Goal: Find specific page/section: Find specific page/section

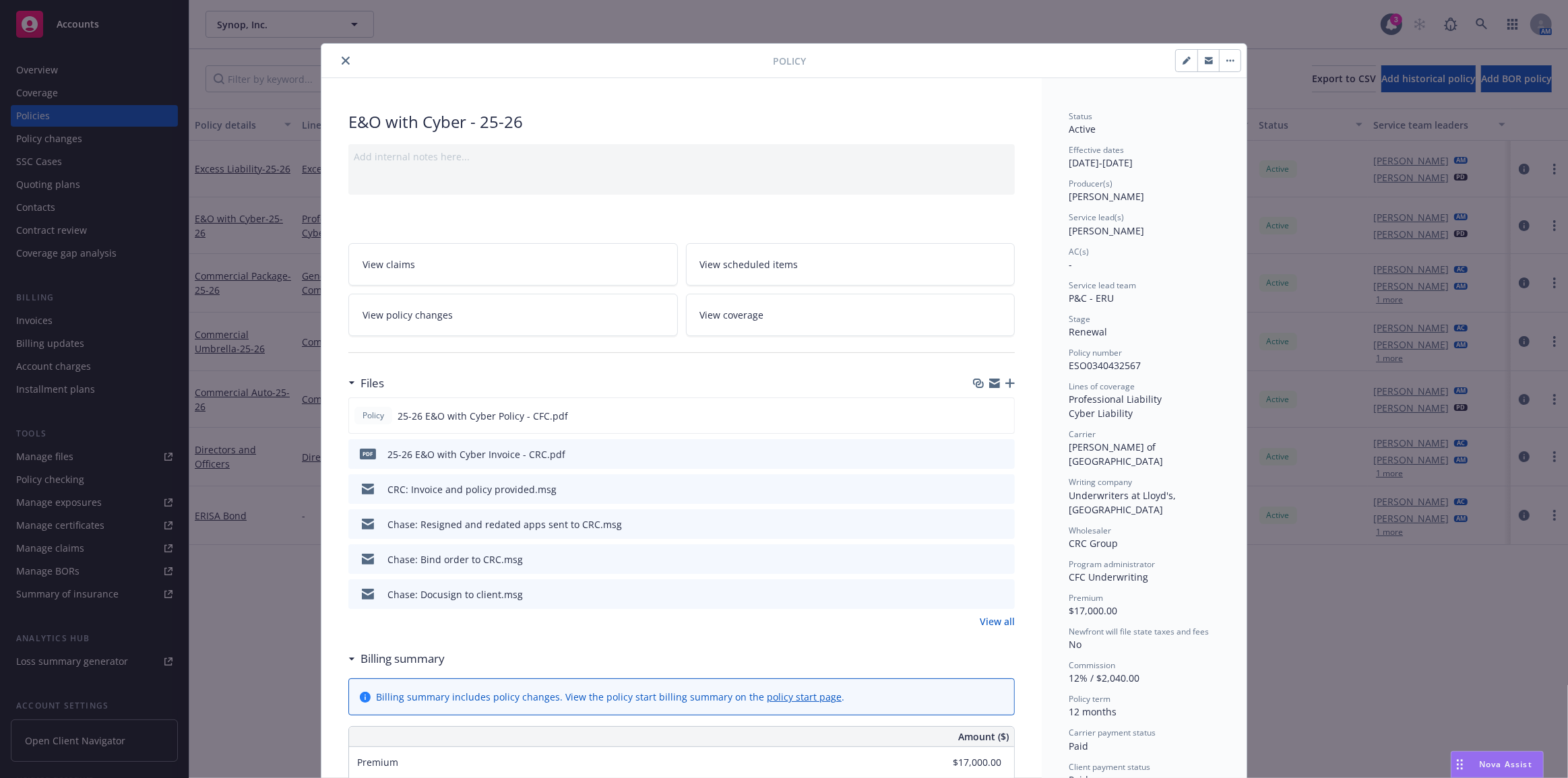
drag, startPoint x: 718, startPoint y: 58, endPoint x: 1433, endPoint y: 33, distance: 715.4
click at [718, 58] on div at bounding box center [550, 60] width 446 height 16
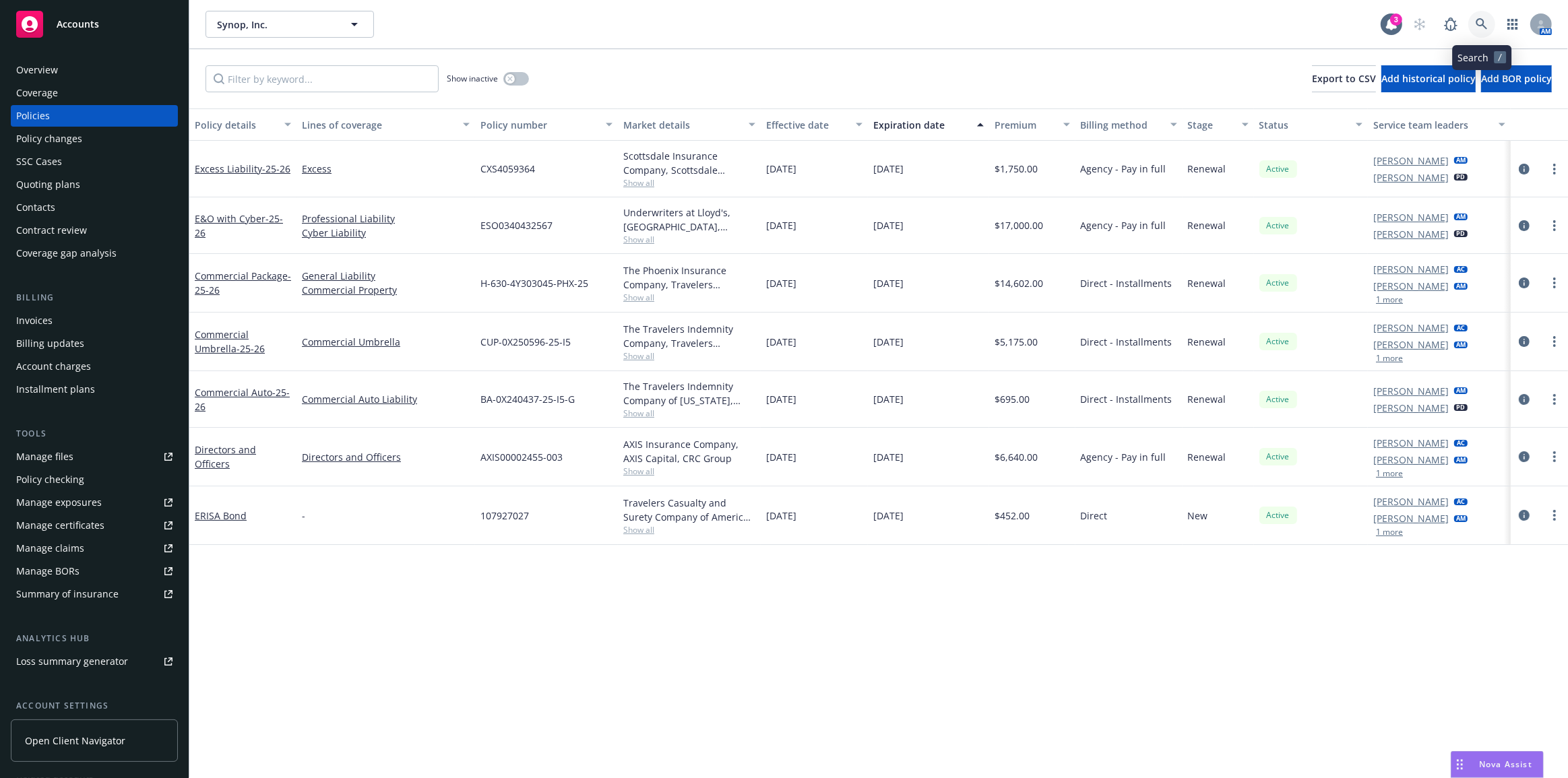
click at [1482, 21] on icon at bounding box center [1482, 24] width 12 height 12
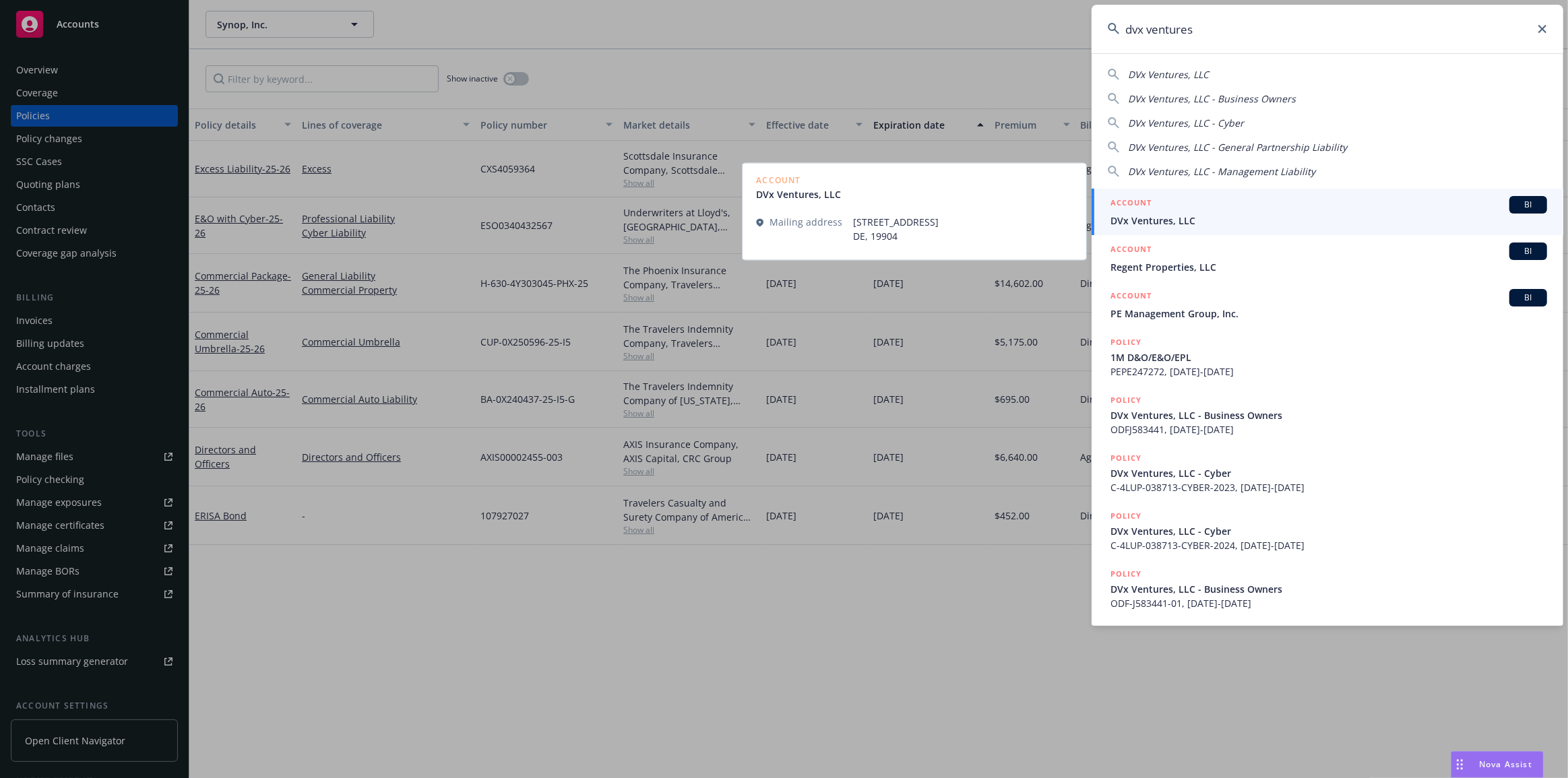
type input "dvx ventures"
click at [1350, 206] on div "ACCOUNT BI" at bounding box center [1329, 205] width 436 height 17
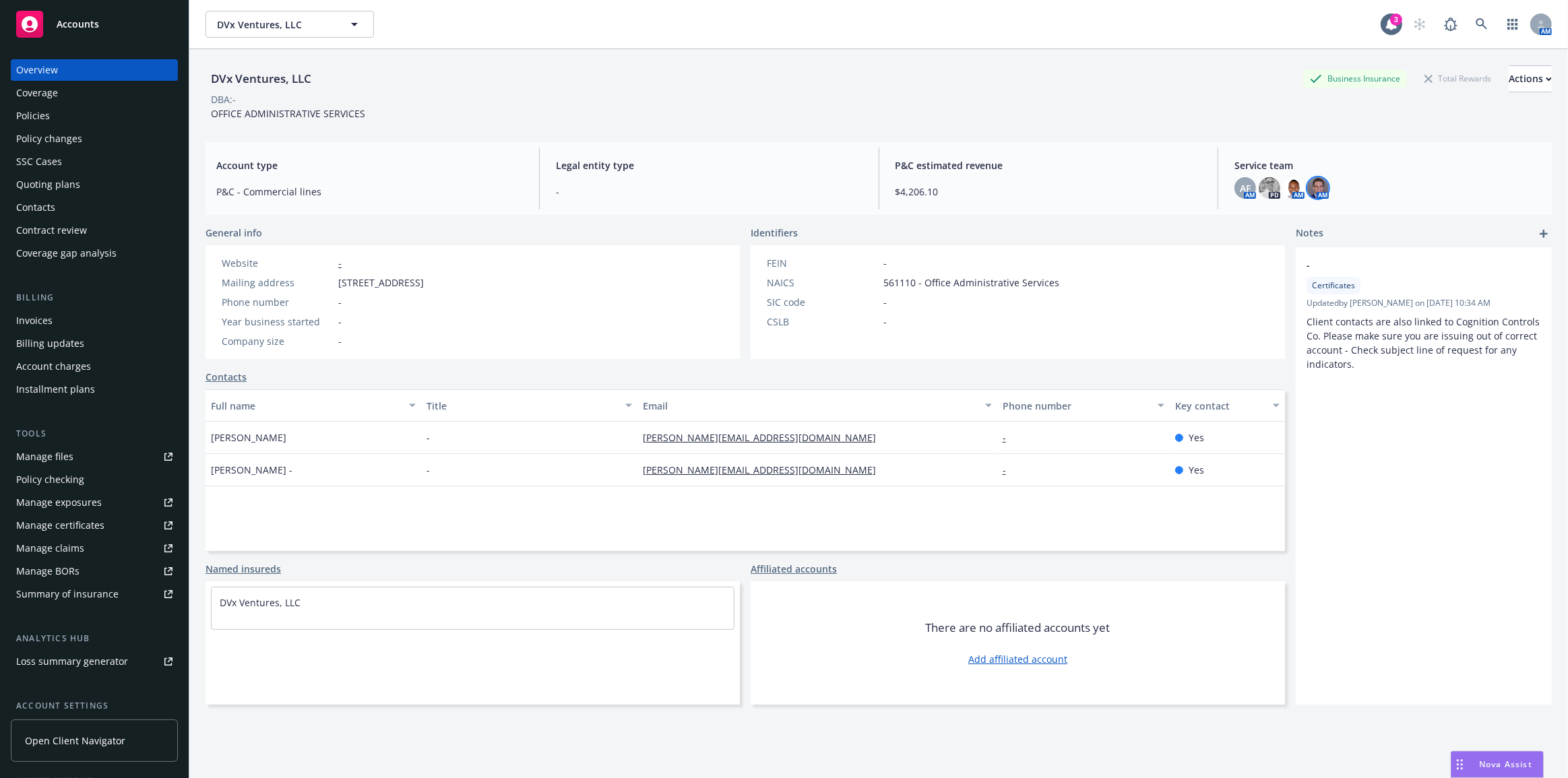
click at [1309, 188] on img at bounding box center [1318, 188] width 21 height 21
click at [1287, 188] on img at bounding box center [1294, 188] width 21 height 21
click at [1235, 189] on div "AF" at bounding box center [1245, 188] width 21 height 21
click at [142, 125] on div "Policies" at bounding box center [94, 116] width 156 height 21
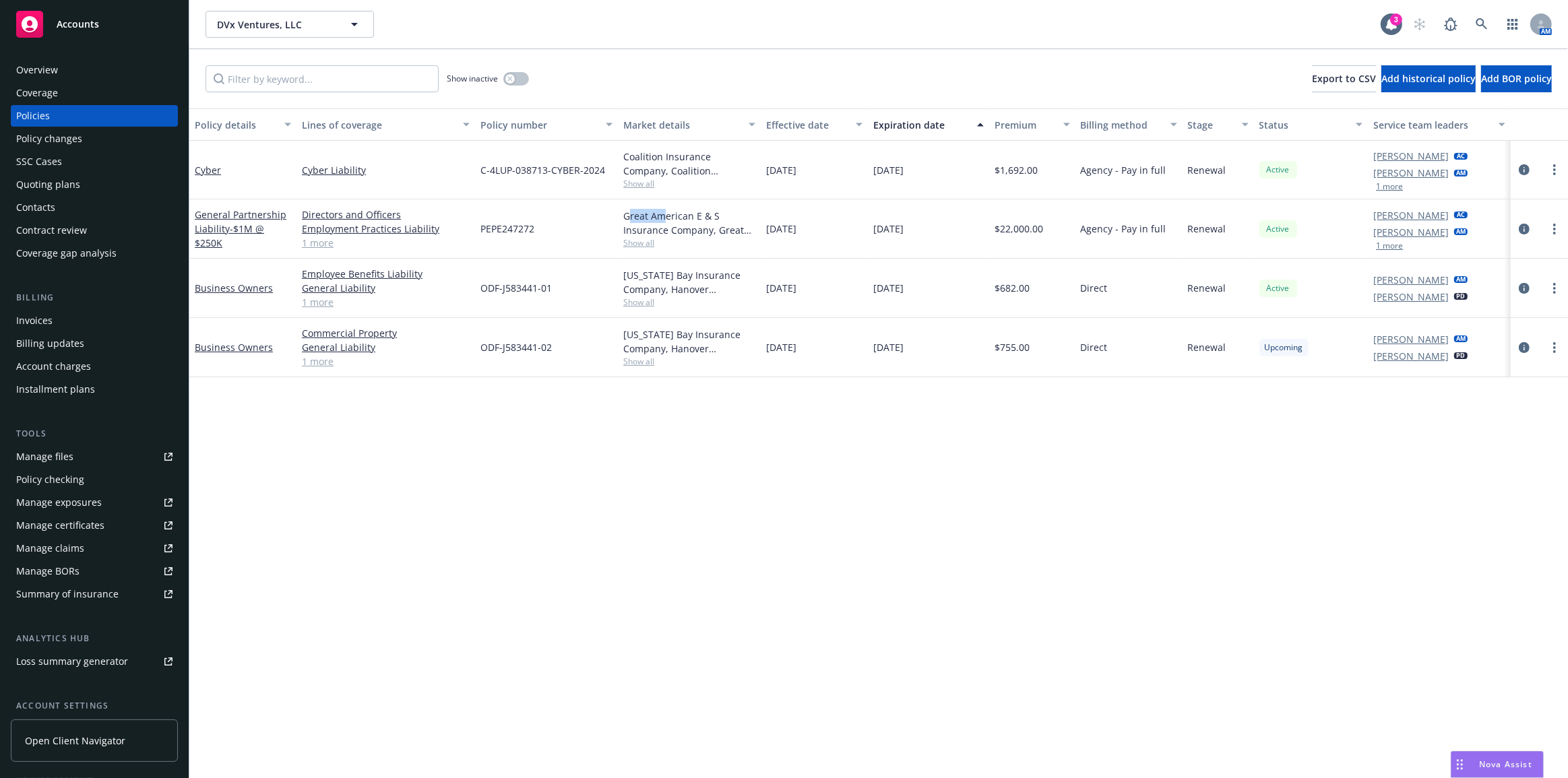
drag, startPoint x: 634, startPoint y: 211, endPoint x: 713, endPoint y: 210, distance: 79.0
click at [720, 209] on div "Great American E & S Insurance Company, Great American Insurance Group" at bounding box center [689, 223] width 132 height 28
click at [1391, 245] on button "1 more" at bounding box center [1389, 245] width 27 height 8
